Goal: Task Accomplishment & Management: Manage account settings

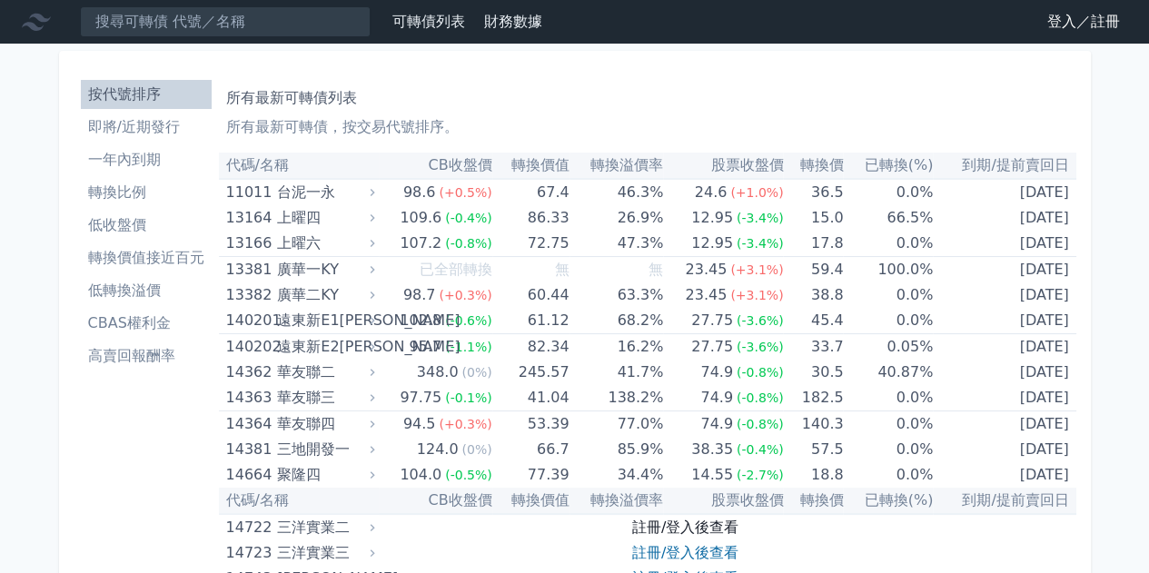
click at [655, 528] on link "註冊/登入後查看" at bounding box center [685, 527] width 106 height 17
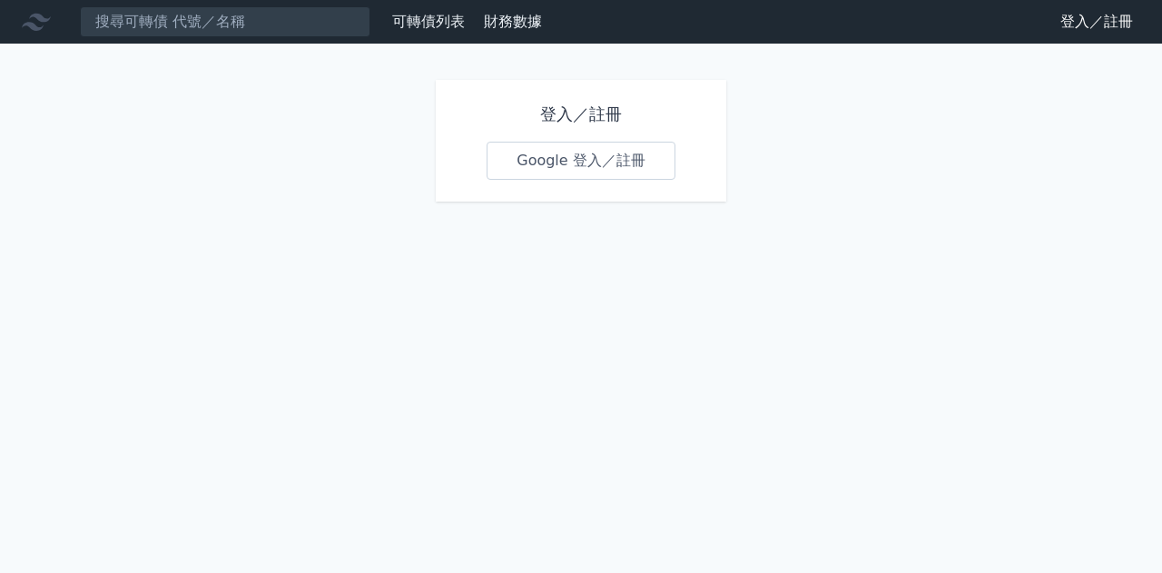
click at [623, 166] on link "Google 登入／註冊" at bounding box center [581, 161] width 189 height 38
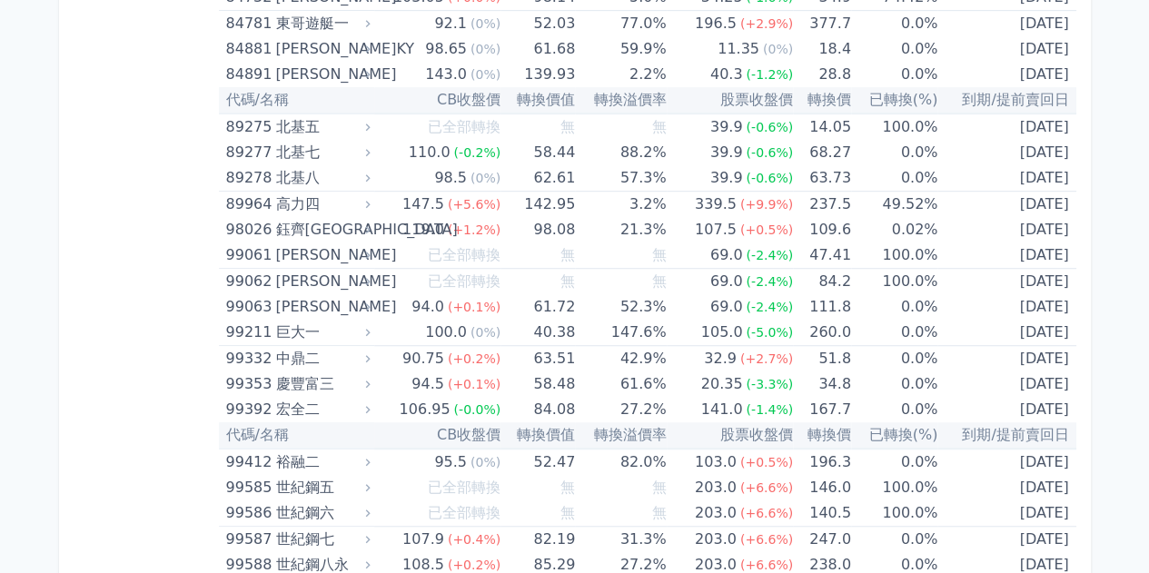
scroll to position [10791, 0]
